Goal: Transaction & Acquisition: Book appointment/travel/reservation

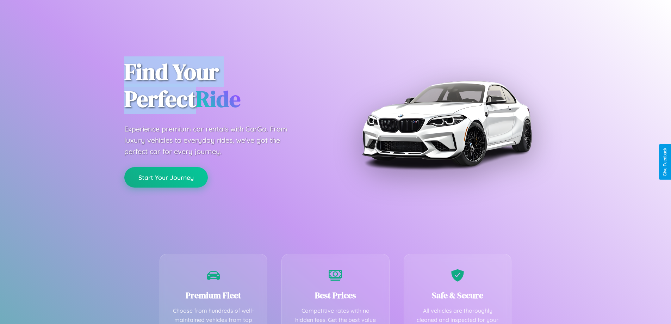
click at [166, 177] on button "Start Your Journey" at bounding box center [166, 177] width 84 height 20
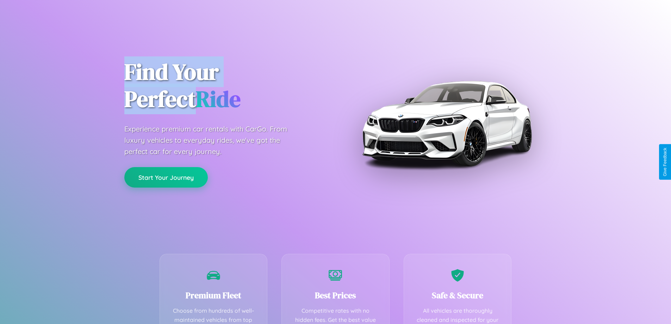
click at [166, 177] on button "Start Your Journey" at bounding box center [166, 177] width 84 height 20
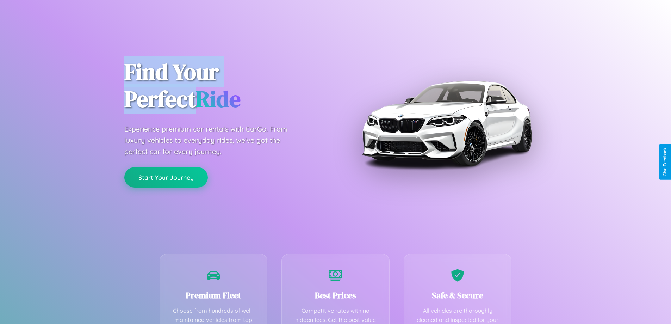
click at [166, 177] on button "Start Your Journey" at bounding box center [166, 177] width 84 height 20
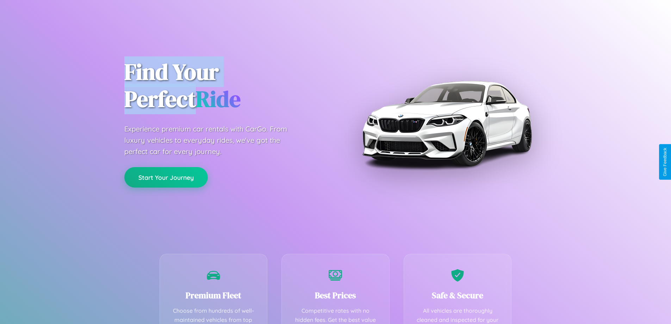
click at [166, 177] on button "Start Your Journey" at bounding box center [166, 177] width 84 height 20
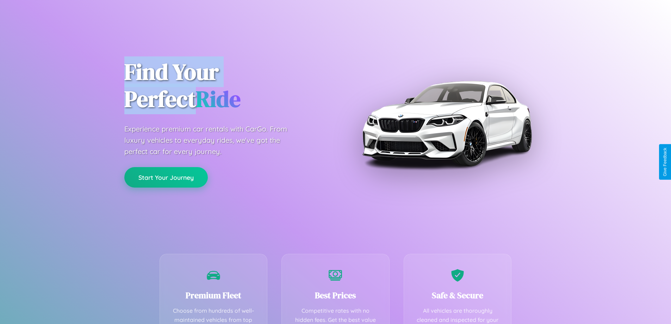
click at [166, 177] on button "Start Your Journey" at bounding box center [166, 177] width 84 height 20
